Goal: Task Accomplishment & Management: Use online tool/utility

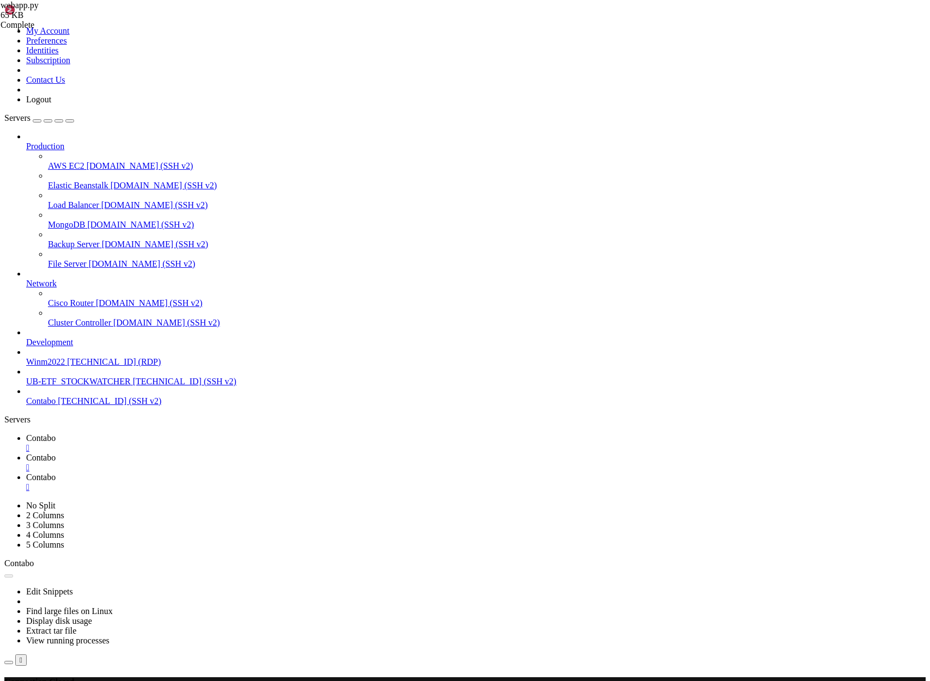
click at [56, 453] on span "Contabo" at bounding box center [40, 457] width 29 height 9
click at [56, 434] on span "Contabo" at bounding box center [40, 438] width 29 height 9
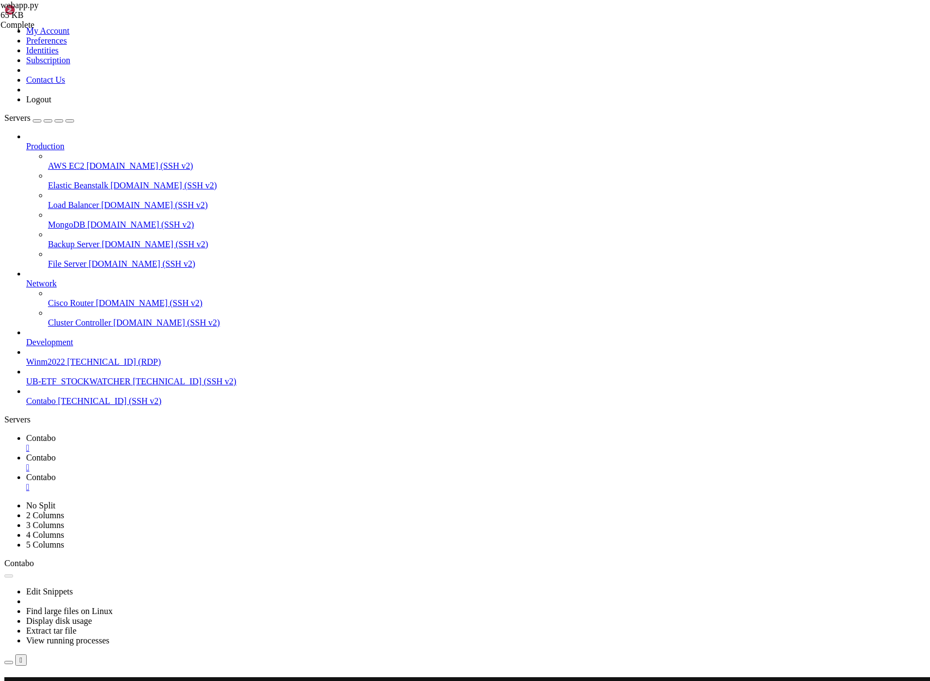
click at [48, 681] on button "Reconnect" at bounding box center [26, 692] width 44 height 11
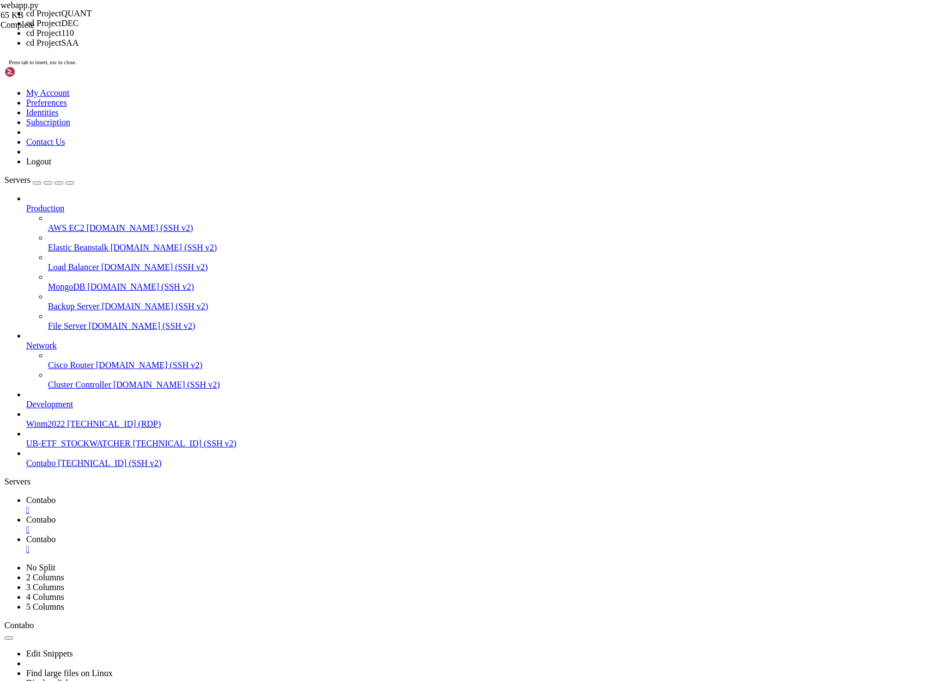
drag, startPoint x: 332, startPoint y: 424, endPoint x: 433, endPoint y: 329, distance: 138.4
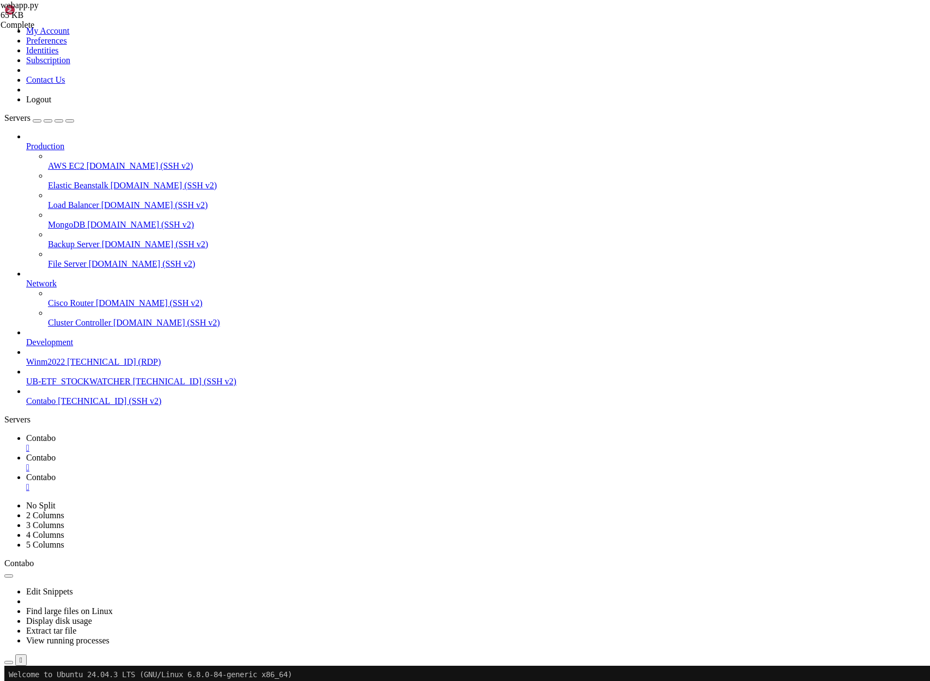
click at [13, 673] on x-row at bounding box center [400, 675] width 783 height 9
drag, startPoint x: 592, startPoint y: 1265, endPoint x: 10, endPoint y: 1183, distance: 587.1
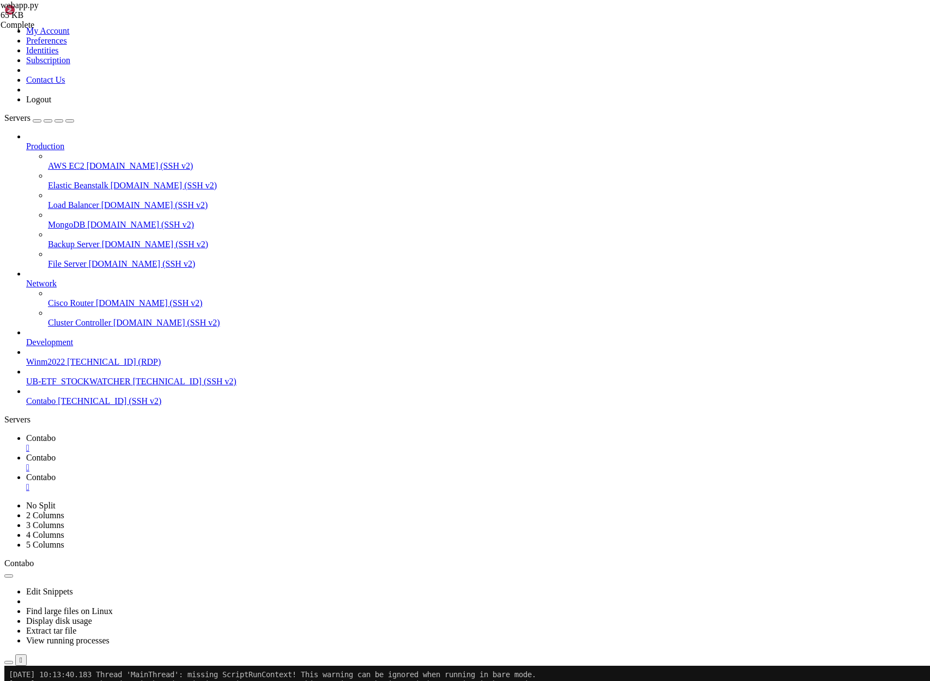
drag, startPoint x: 593, startPoint y: 1264, endPoint x: 9, endPoint y: 1125, distance: 600.1
click at [65, 406] on span "[TECHNICAL_ID] (SSH v2)" at bounding box center [110, 401] width 104 height 9
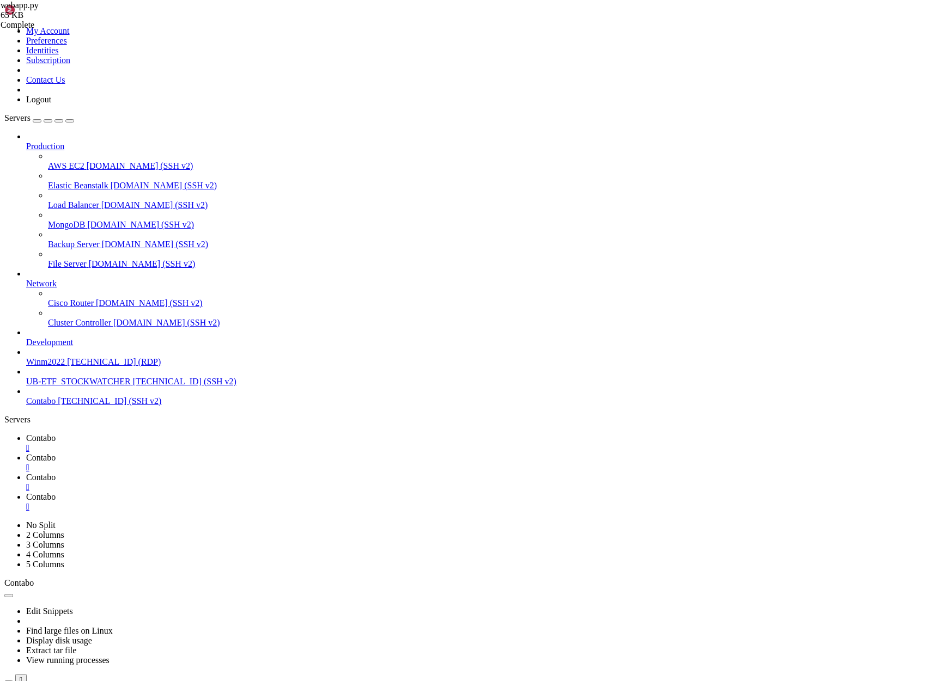
scroll to position [9976, 0]
click at [56, 434] on span "Contabo" at bounding box center [40, 438] width 29 height 9
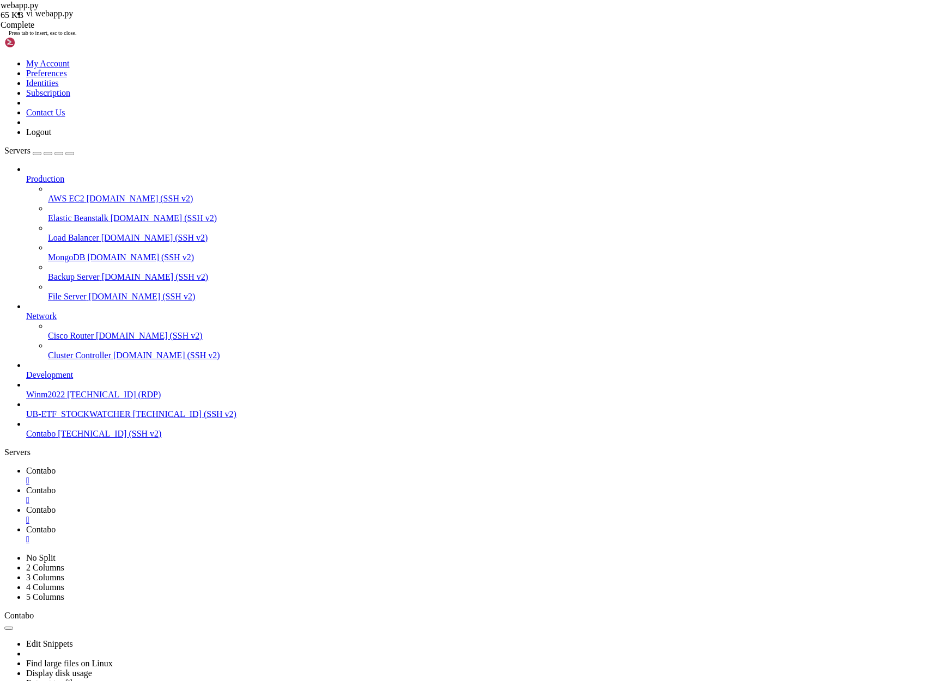
scroll to position [10012, 0]
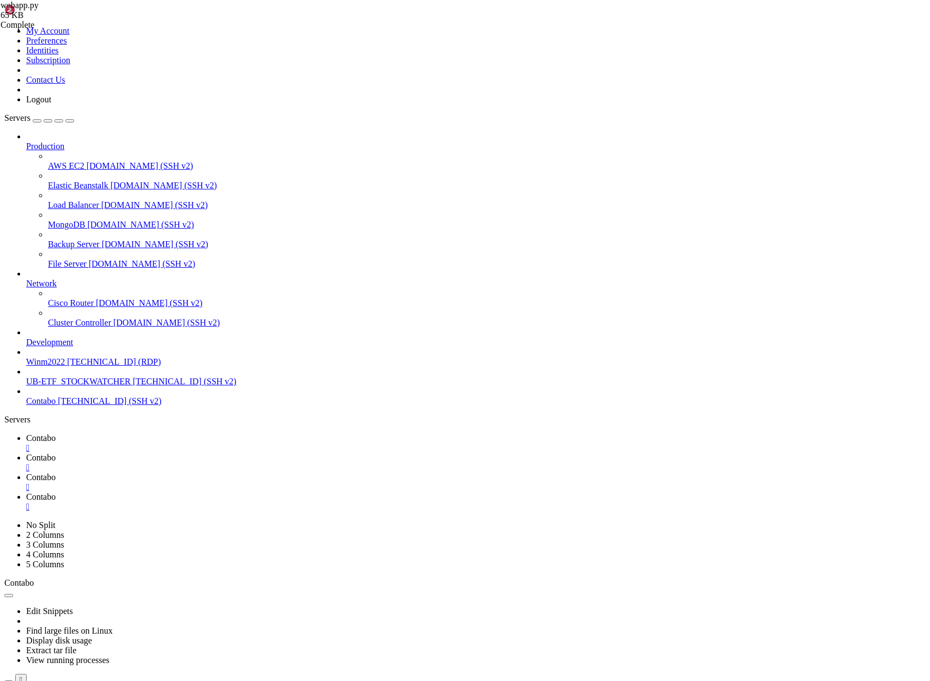
click at [56, 453] on span "Contabo" at bounding box center [40, 457] width 29 height 9
click at [56, 473] on span "Contabo" at bounding box center [40, 477] width 29 height 9
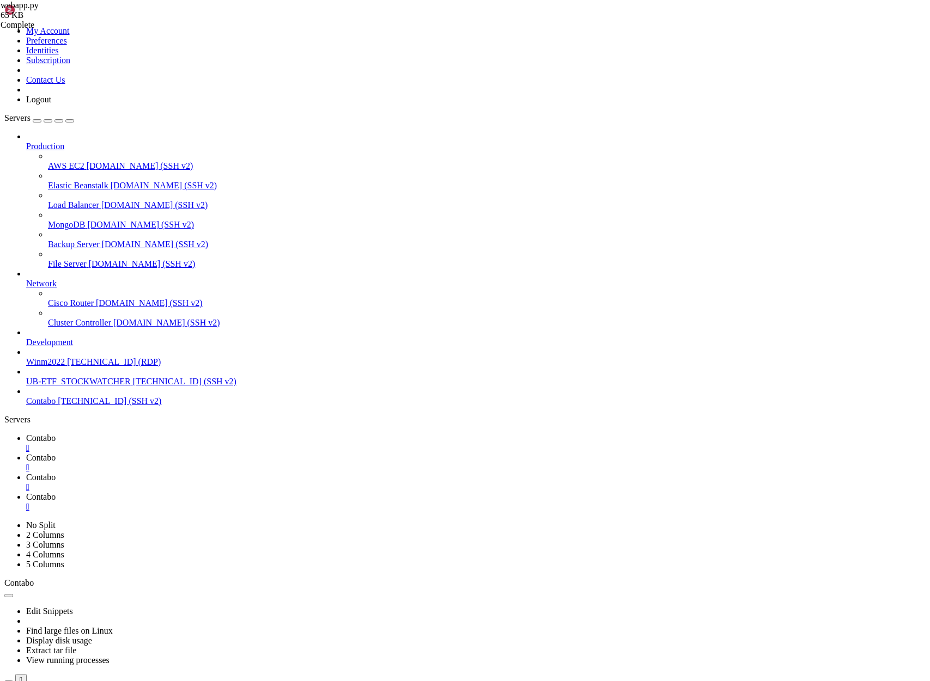
click at [26, 492] on icon at bounding box center [26, 496] width 0 height 9
